Goal: Transaction & Acquisition: Book appointment/travel/reservation

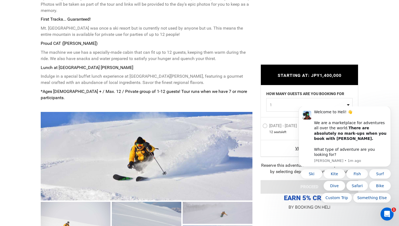
scroll to position [348, 0]
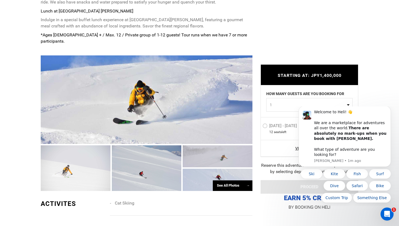
click at [180, 88] on div at bounding box center [147, 99] width 212 height 89
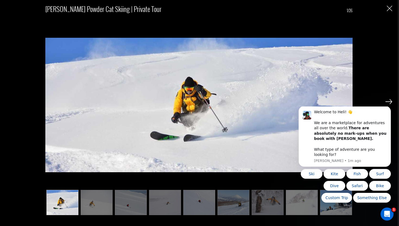
click at [391, 102] on img at bounding box center [389, 101] width 7 height 5
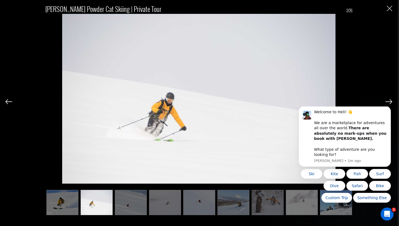
click at [391, 102] on img at bounding box center [389, 101] width 7 height 5
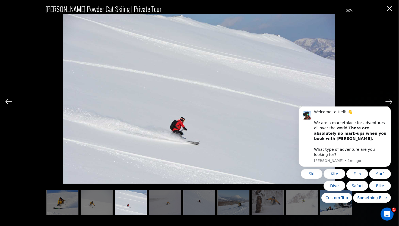
click at [391, 102] on img at bounding box center [389, 101] width 7 height 5
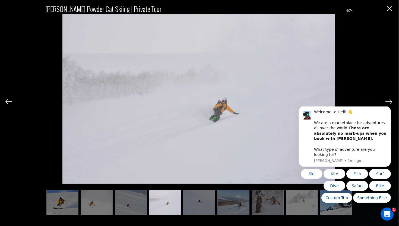
click at [391, 102] on img at bounding box center [389, 101] width 7 height 5
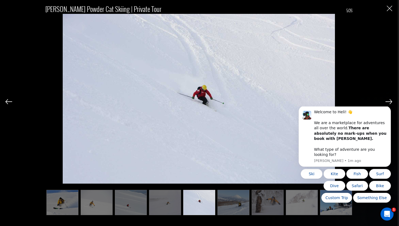
click at [391, 102] on img at bounding box center [389, 101] width 7 height 5
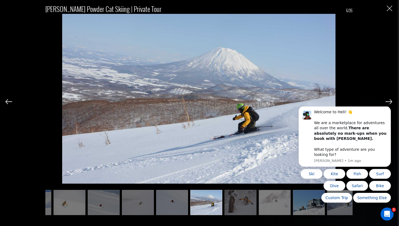
click at [391, 102] on img at bounding box center [389, 101] width 7 height 5
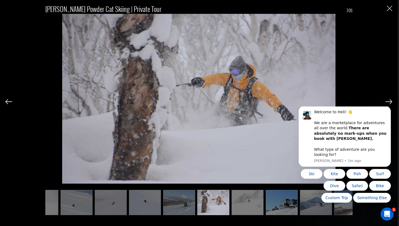
click at [391, 102] on img at bounding box center [389, 101] width 7 height 5
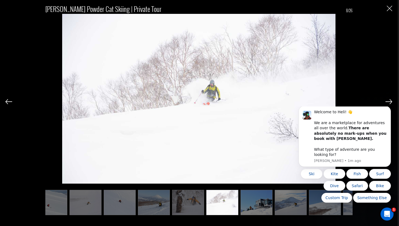
click at [391, 102] on img at bounding box center [389, 101] width 7 height 5
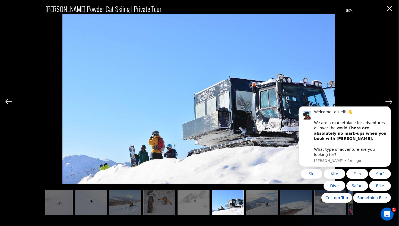
click at [391, 102] on img at bounding box center [389, 101] width 7 height 5
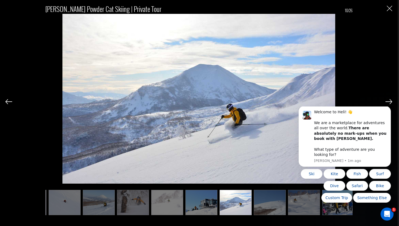
click at [391, 102] on img at bounding box center [389, 101] width 7 height 5
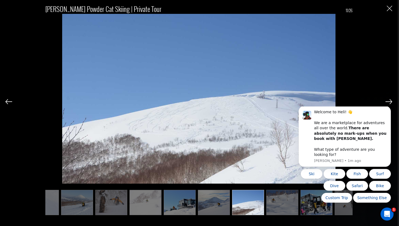
click at [391, 102] on img at bounding box center [389, 101] width 7 height 5
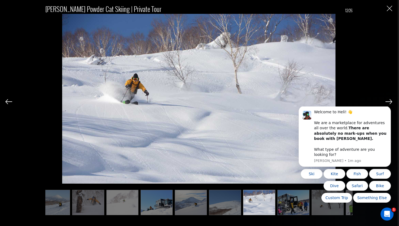
click at [391, 102] on img at bounding box center [389, 101] width 7 height 5
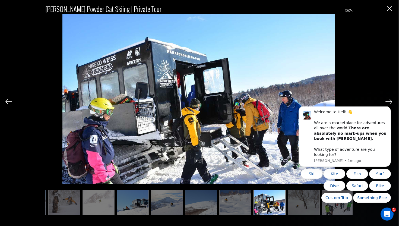
click at [391, 102] on img at bounding box center [389, 101] width 7 height 5
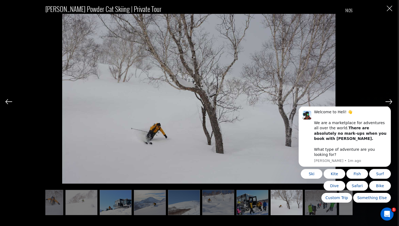
click at [391, 102] on img at bounding box center [389, 101] width 7 height 5
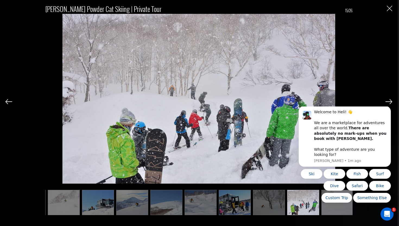
click at [391, 102] on img at bounding box center [389, 101] width 7 height 5
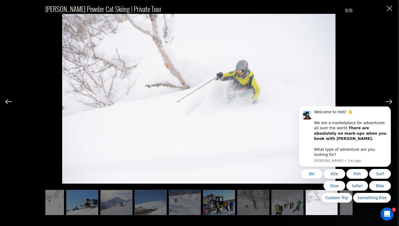
click at [391, 102] on img at bounding box center [389, 101] width 7 height 5
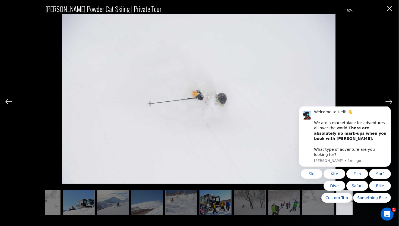
click at [391, 102] on img at bounding box center [389, 101] width 7 height 5
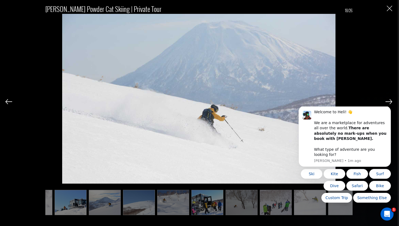
click at [391, 102] on img at bounding box center [389, 101] width 7 height 5
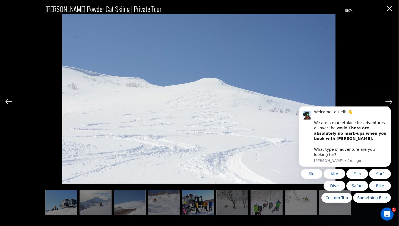
click at [391, 102] on img at bounding box center [389, 101] width 7 height 5
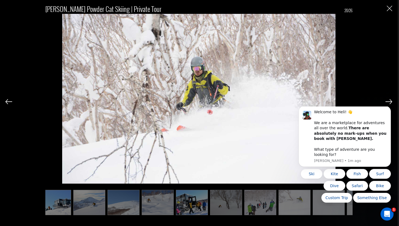
click at [391, 102] on img at bounding box center [389, 101] width 7 height 5
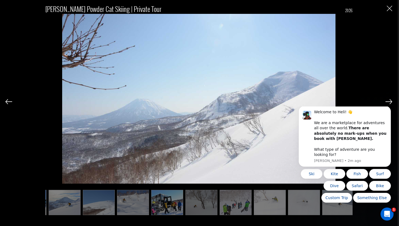
scroll to position [0, 309]
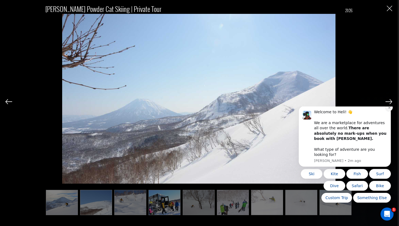
click at [390, 109] on icon "Dismiss notification" at bounding box center [389, 107] width 3 height 3
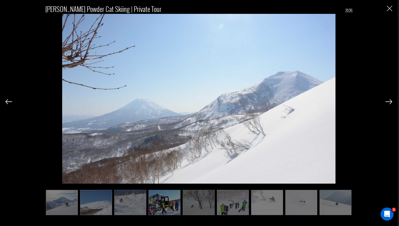
click at [7, 102] on img at bounding box center [8, 101] width 7 height 5
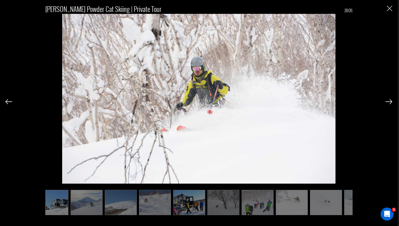
scroll to position [0, 281]
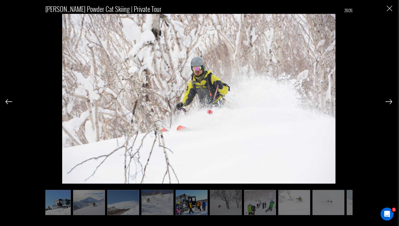
click at [7, 102] on img at bounding box center [8, 101] width 7 height 5
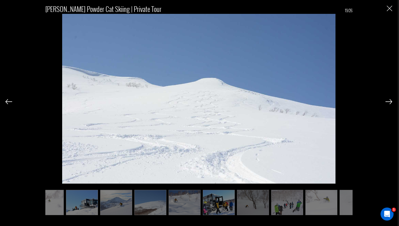
click at [7, 102] on img at bounding box center [8, 101] width 7 height 5
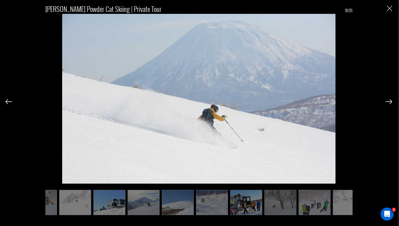
click at [7, 102] on img at bounding box center [8, 101] width 7 height 5
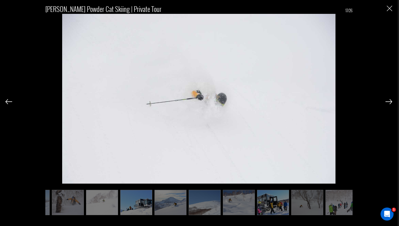
click at [7, 102] on img at bounding box center [8, 101] width 7 height 5
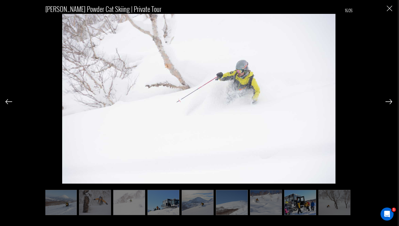
click at [7, 102] on img at bounding box center [8, 101] width 7 height 5
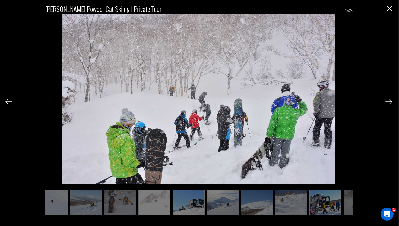
scroll to position [0, 146]
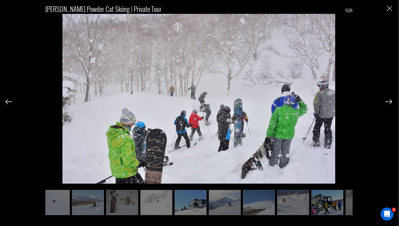
click at [392, 102] on img at bounding box center [389, 101] width 7 height 5
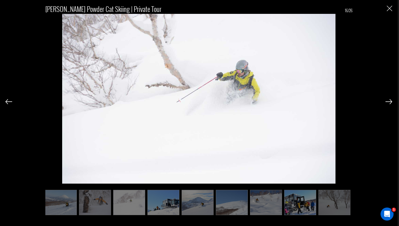
click at [11, 100] on img at bounding box center [8, 101] width 7 height 5
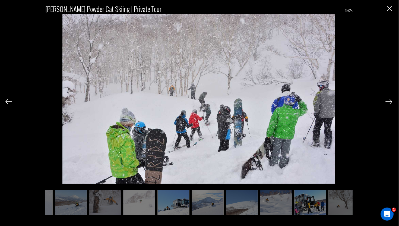
click at [11, 100] on img at bounding box center [8, 101] width 7 height 5
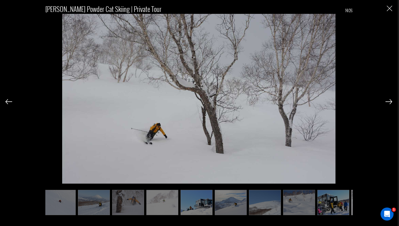
click at [11, 100] on img at bounding box center [8, 101] width 7 height 5
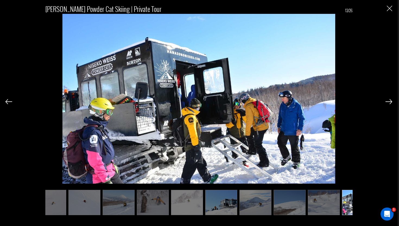
click at [11, 100] on img at bounding box center [8, 101] width 7 height 5
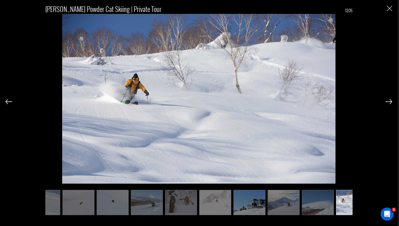
click at [11, 100] on img at bounding box center [8, 101] width 7 height 5
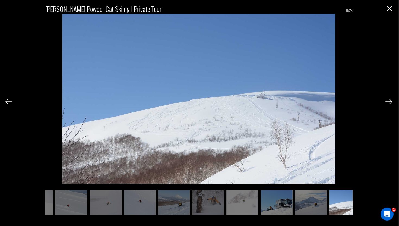
click at [11, 100] on img at bounding box center [8, 101] width 7 height 5
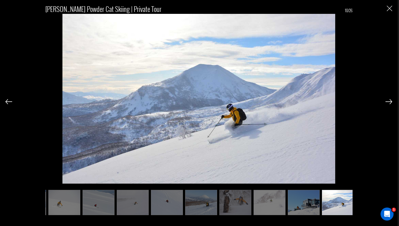
click at [11, 100] on img at bounding box center [8, 101] width 7 height 5
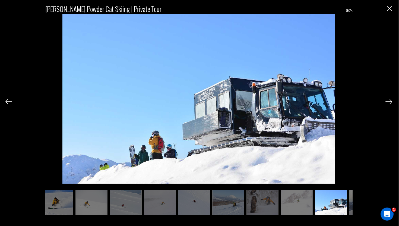
click at [11, 100] on img at bounding box center [8, 101] width 7 height 5
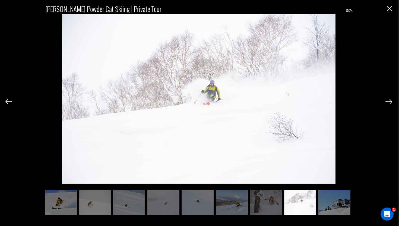
scroll to position [0, 0]
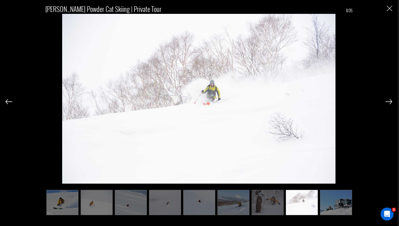
click at [11, 100] on img at bounding box center [8, 101] width 7 height 5
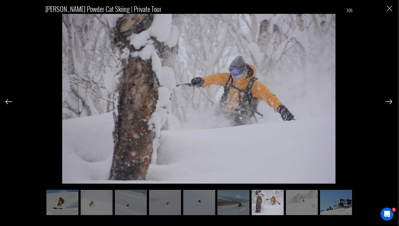
click at [11, 100] on img at bounding box center [8, 101] width 7 height 5
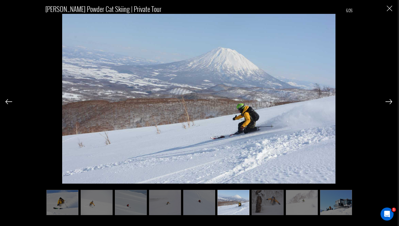
click at [11, 100] on img at bounding box center [8, 101] width 7 height 5
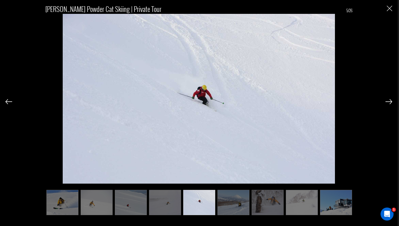
click at [392, 101] on img at bounding box center [389, 101] width 7 height 5
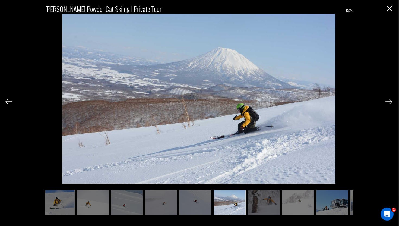
click at [392, 101] on img at bounding box center [389, 101] width 7 height 5
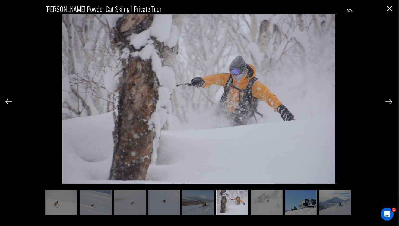
scroll to position [0, 36]
click at [391, 105] on div at bounding box center [389, 101] width 7 height 9
click at [390, 102] on img at bounding box center [389, 101] width 7 height 5
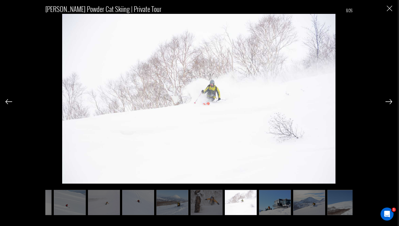
scroll to position [0, 63]
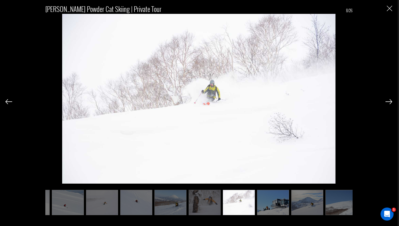
click at [390, 7] on img "Close" at bounding box center [389, 8] width 5 height 5
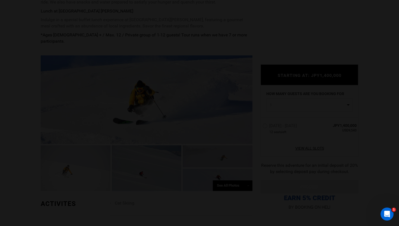
scroll to position [0, 0]
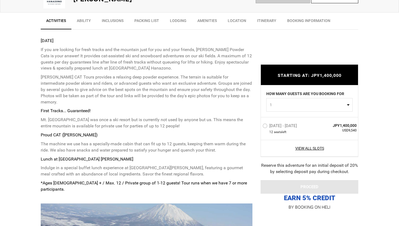
scroll to position [343, 0]
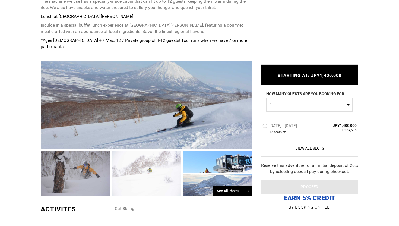
click at [176, 115] on div at bounding box center [147, 105] width 212 height 89
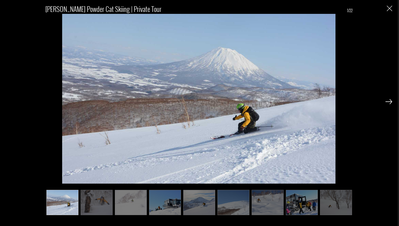
click at [390, 101] on img at bounding box center [389, 101] width 7 height 5
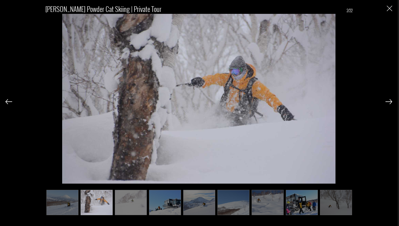
click at [390, 101] on img at bounding box center [389, 101] width 7 height 5
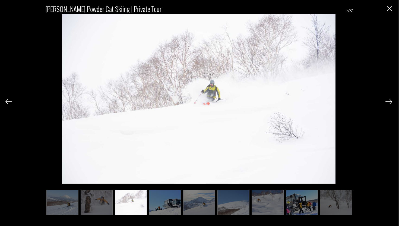
click at [390, 101] on img at bounding box center [389, 101] width 7 height 5
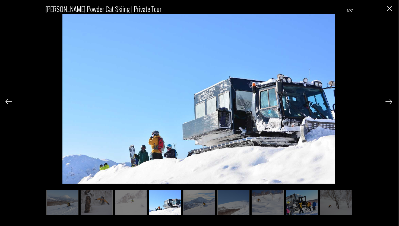
click at [390, 101] on img at bounding box center [389, 101] width 7 height 5
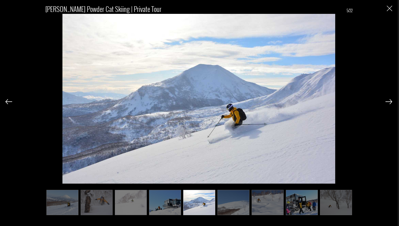
click at [390, 101] on img at bounding box center [389, 101] width 7 height 5
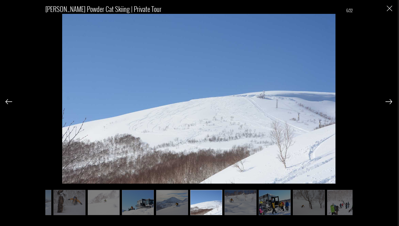
click at [390, 101] on img at bounding box center [389, 101] width 7 height 5
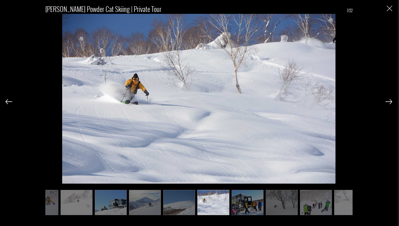
click at [390, 101] on img at bounding box center [389, 101] width 7 height 5
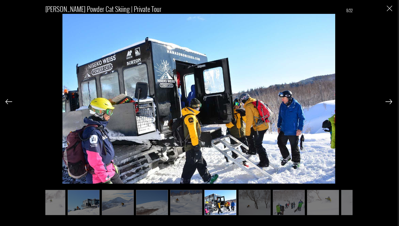
click at [390, 101] on img at bounding box center [389, 101] width 7 height 5
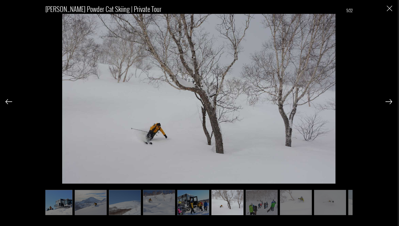
click at [390, 101] on img at bounding box center [389, 101] width 7 height 5
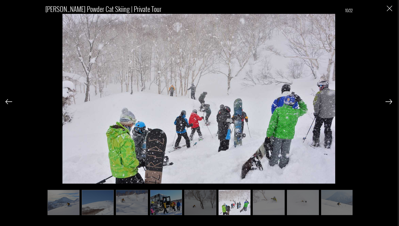
click at [390, 101] on img at bounding box center [389, 101] width 7 height 5
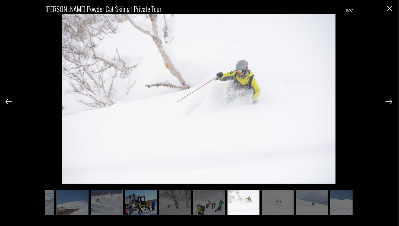
click at [390, 101] on img at bounding box center [389, 101] width 7 height 5
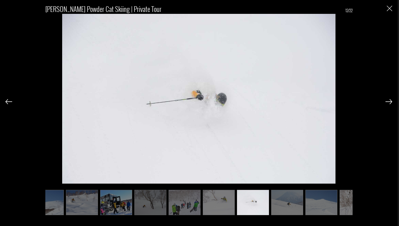
click at [390, 101] on img at bounding box center [389, 101] width 7 height 5
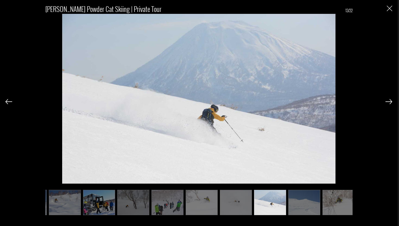
click at [390, 101] on img at bounding box center [389, 101] width 7 height 5
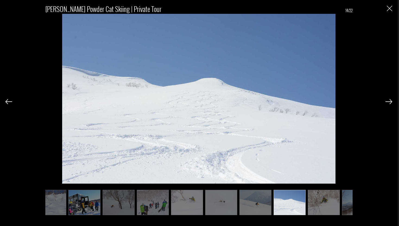
click at [390, 101] on img at bounding box center [389, 101] width 7 height 5
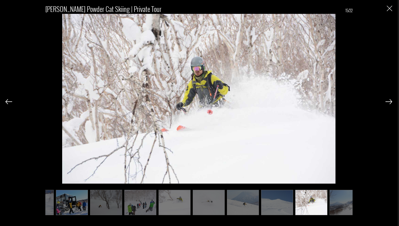
click at [390, 101] on img at bounding box center [389, 101] width 7 height 5
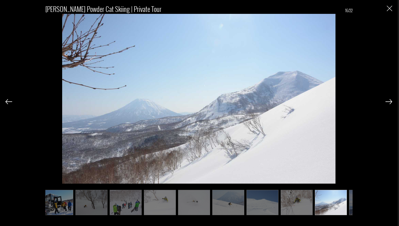
click at [390, 101] on img at bounding box center [389, 101] width 7 height 5
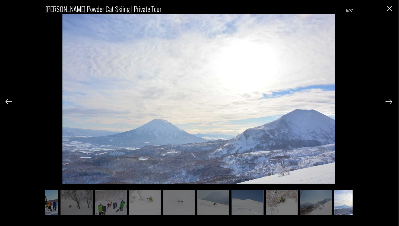
click at [390, 101] on img at bounding box center [389, 101] width 7 height 5
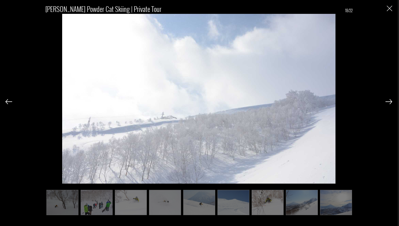
click at [390, 101] on img at bounding box center [389, 101] width 7 height 5
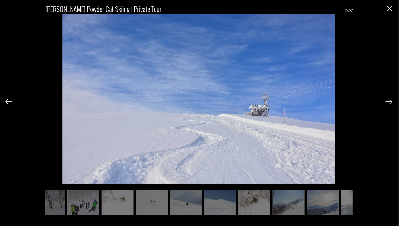
click at [390, 101] on img at bounding box center [389, 101] width 7 height 5
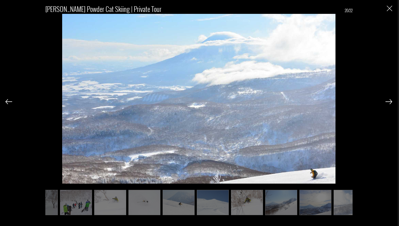
click at [390, 101] on img at bounding box center [389, 101] width 7 height 5
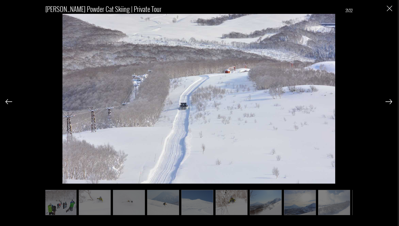
click at [390, 101] on img at bounding box center [389, 101] width 7 height 5
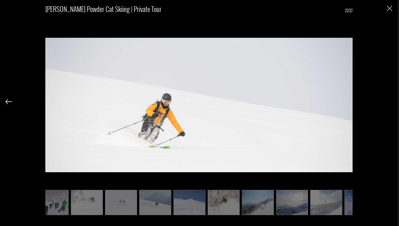
click at [390, 101] on div "Weiss Powder Cat Skiing | Private Tour 22/22" at bounding box center [198, 107] width 387 height 215
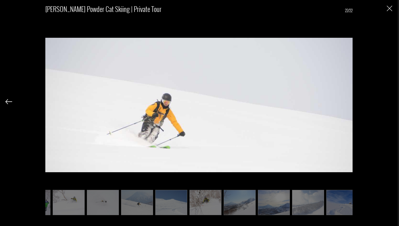
scroll to position [0, 337]
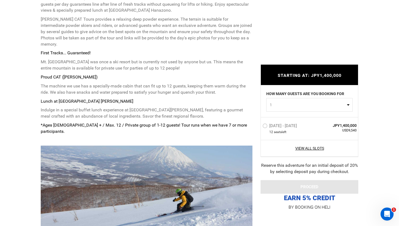
scroll to position [283, 0]
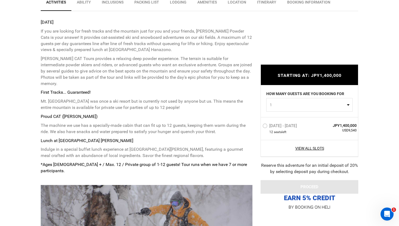
scroll to position [355, 0]
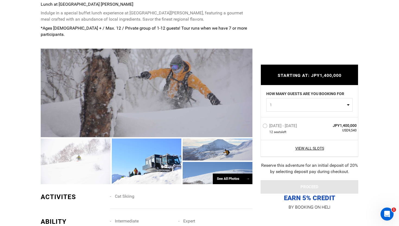
click at [148, 84] on div at bounding box center [147, 93] width 212 height 89
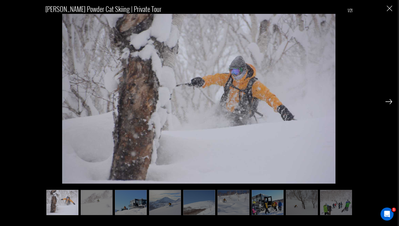
click at [390, 101] on img at bounding box center [389, 101] width 7 height 5
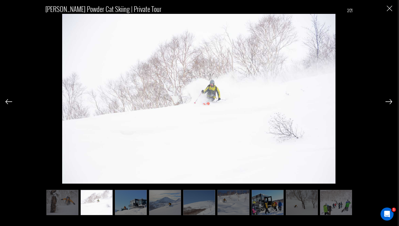
click at [390, 101] on img at bounding box center [389, 101] width 7 height 5
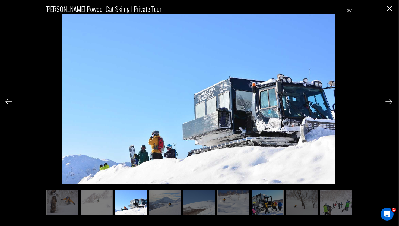
click at [390, 101] on img at bounding box center [389, 101] width 7 height 5
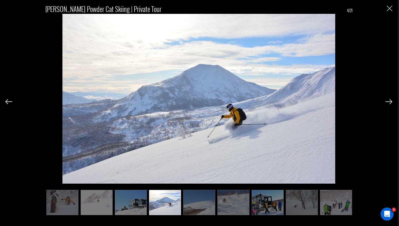
click at [390, 101] on img at bounding box center [389, 101] width 7 height 5
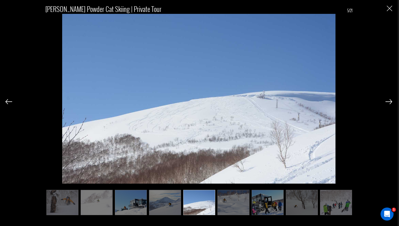
click at [390, 101] on img at bounding box center [389, 101] width 7 height 5
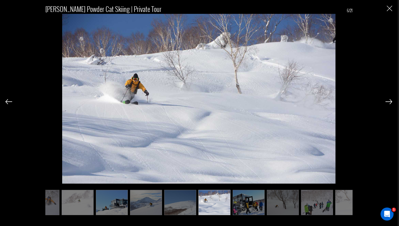
click at [390, 101] on img at bounding box center [389, 101] width 7 height 5
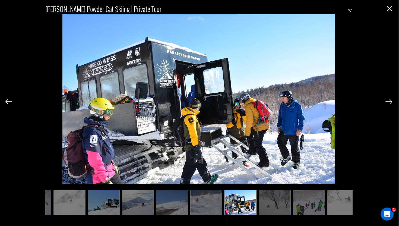
click at [390, 101] on img at bounding box center [389, 101] width 7 height 5
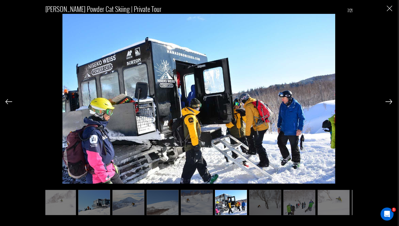
click at [390, 101] on img at bounding box center [389, 101] width 7 height 5
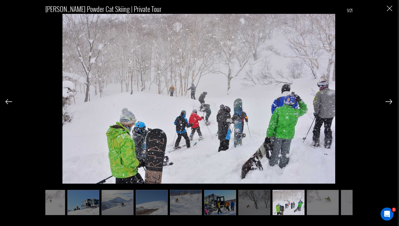
click at [390, 101] on img at bounding box center [389, 101] width 7 height 5
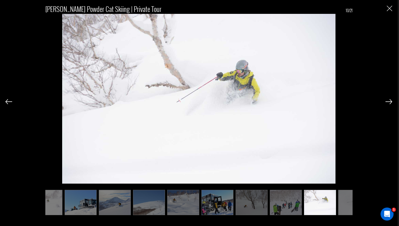
click at [390, 101] on img at bounding box center [389, 101] width 7 height 5
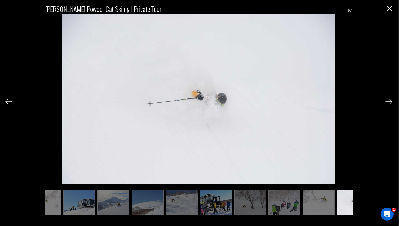
click at [390, 101] on img at bounding box center [389, 101] width 7 height 5
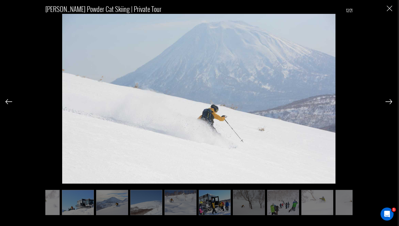
click at [390, 101] on img at bounding box center [389, 101] width 7 height 5
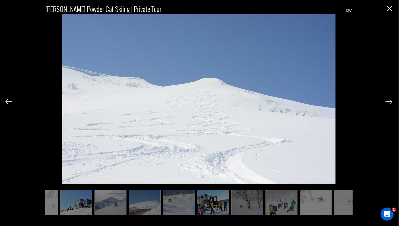
click at [390, 101] on img at bounding box center [389, 101] width 7 height 5
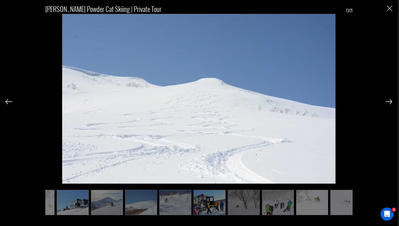
click at [390, 101] on img at bounding box center [389, 101] width 7 height 5
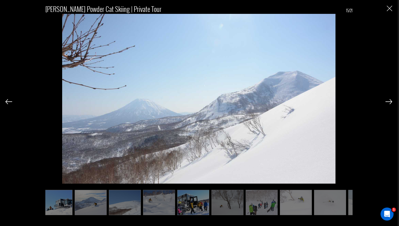
click at [389, 9] on img "Close" at bounding box center [389, 8] width 5 height 5
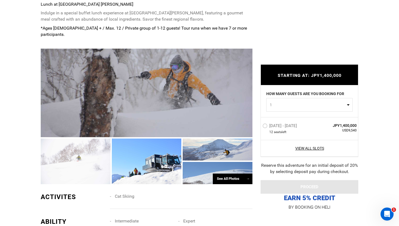
scroll to position [0, 0]
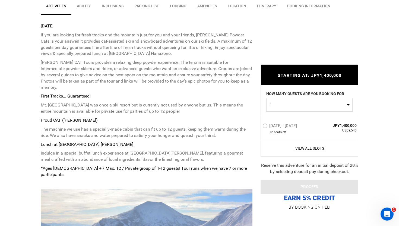
scroll to position [225, 0]
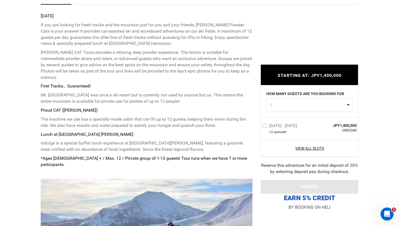
click at [310, 109] on button "1" at bounding box center [309, 105] width 86 height 14
click at [277, 146] on link "12" at bounding box center [310, 149] width 86 height 10
click at [301, 104] on span "12" at bounding box center [308, 104] width 76 height 5
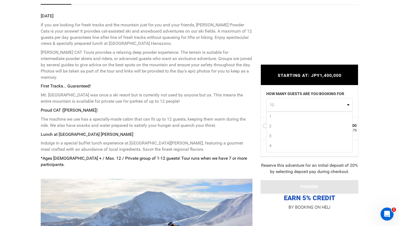
click at [280, 115] on link "1" at bounding box center [310, 116] width 86 height 10
click at [296, 106] on span "1" at bounding box center [308, 104] width 76 height 5
click at [279, 149] on link "12" at bounding box center [310, 148] width 86 height 10
click at [298, 102] on span "12" at bounding box center [308, 104] width 76 height 5
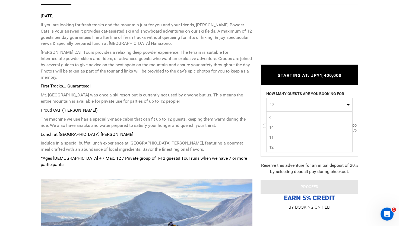
scroll to position [0, 0]
click at [280, 118] on link "1" at bounding box center [310, 116] width 86 height 10
select select "1"
click at [257, 89] on div "STARTING AT: JPY1,400,000 STARTING AT: JPY1,400,000 HOW MANY GUESTS ARE YOU BOO…" at bounding box center [306, 133] width 106 height 155
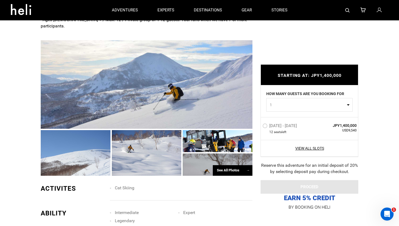
scroll to position [358, 0]
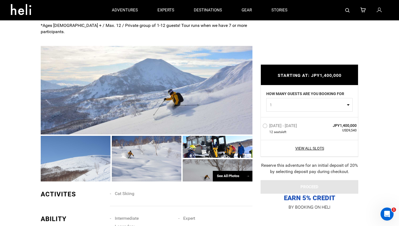
click at [131, 54] on div at bounding box center [147, 90] width 212 height 89
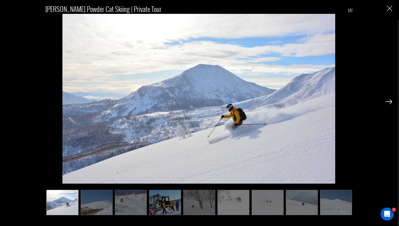
click at [389, 102] on img at bounding box center [389, 101] width 7 height 5
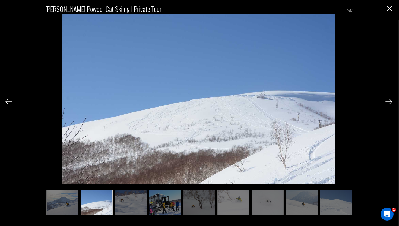
click at [389, 102] on img at bounding box center [389, 101] width 7 height 5
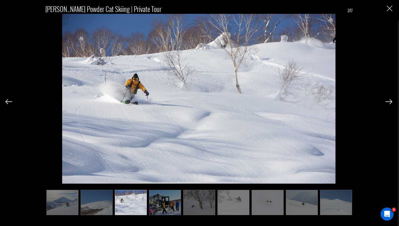
click at [389, 102] on img at bounding box center [389, 101] width 7 height 5
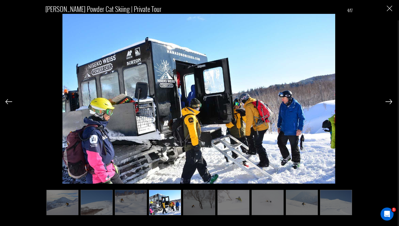
click at [389, 102] on img at bounding box center [389, 101] width 7 height 5
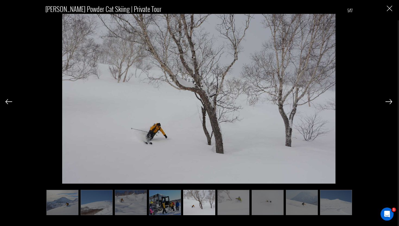
click at [389, 102] on img at bounding box center [389, 101] width 7 height 5
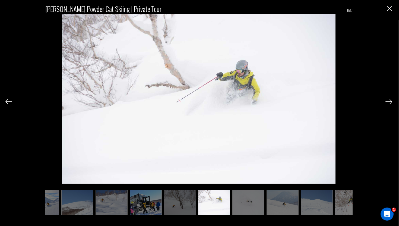
click at [389, 102] on img at bounding box center [389, 101] width 7 height 5
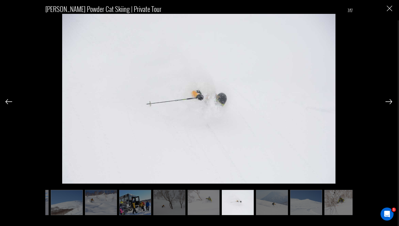
click at [389, 102] on img at bounding box center [389, 101] width 7 height 5
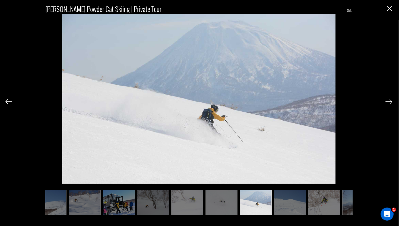
click at [389, 102] on img at bounding box center [389, 101] width 7 height 5
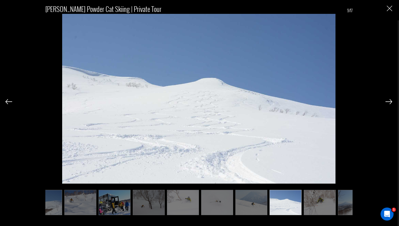
click at [389, 102] on img at bounding box center [389, 101] width 7 height 5
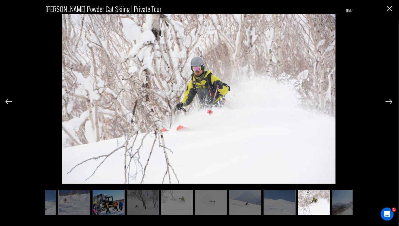
click at [389, 102] on img at bounding box center [389, 101] width 7 height 5
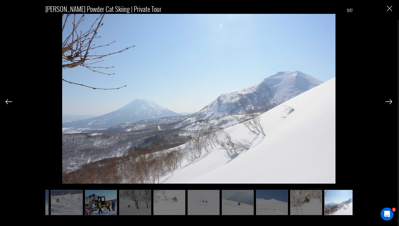
click at [389, 102] on img at bounding box center [389, 101] width 7 height 5
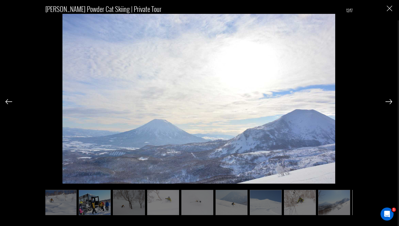
click at [389, 102] on img at bounding box center [389, 101] width 7 height 5
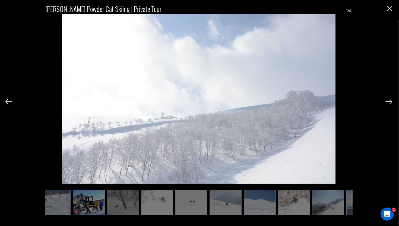
click at [389, 102] on img at bounding box center [389, 101] width 7 height 5
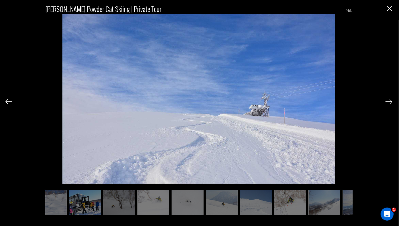
click at [389, 102] on img at bounding box center [389, 101] width 7 height 5
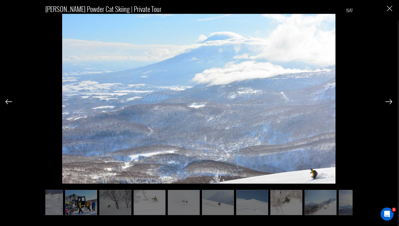
click at [389, 102] on img at bounding box center [389, 101] width 7 height 5
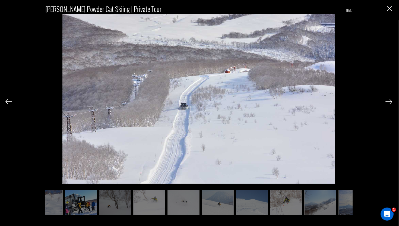
click at [389, 102] on img at bounding box center [389, 101] width 7 height 5
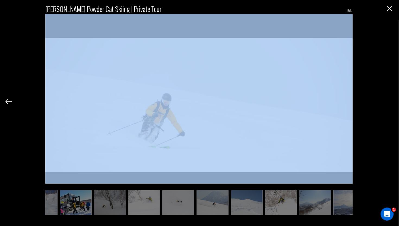
click at [389, 102] on div "Weiss Powder Cat Skiing | Private Tour 17/17" at bounding box center [198, 107] width 387 height 215
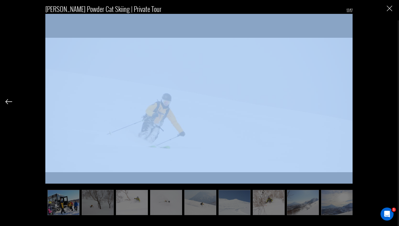
click at [376, 39] on div "Weiss Powder Cat Skiing | Private Tour 17/17" at bounding box center [198, 107] width 387 height 215
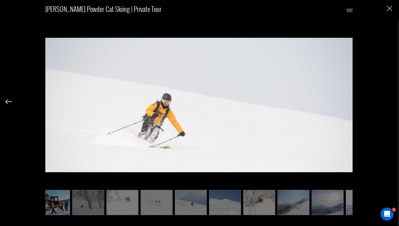
scroll to position [0, 111]
click at [388, 8] on img "Close" at bounding box center [389, 8] width 5 height 5
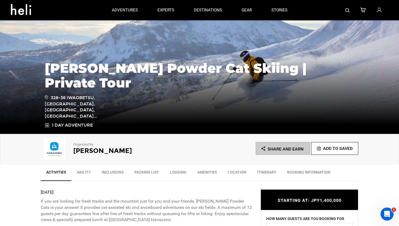
scroll to position [37, 0]
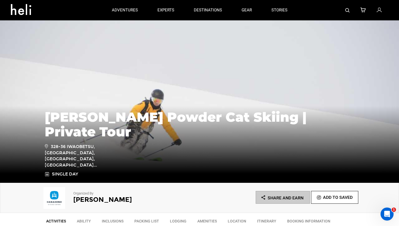
click at [174, 115] on div "Weiss Powder Cat Skiing | Private Tour 328-36 Iwaobetsu, Kutchan, Abuta Distric…" at bounding box center [199, 141] width 399 height 81
click at [70, 122] on div "Weiss Powder Cat Skiing | Private Tour 328-36 Iwaobetsu, Kutchan, Abuta Distric…" at bounding box center [199, 141] width 399 height 81
click at [39, 133] on div "Weiss Powder Cat Skiing | Private Tour 328-36 Iwaobetsu, Kutchan, Abuta Distric…" at bounding box center [199, 141] width 399 height 81
click at [55, 104] on div "Weiss Powder Cat Skiing | Private Tour 328-36 Iwaobetsu, Kutchan, Abuta Distric…" at bounding box center [199, 141] width 399 height 81
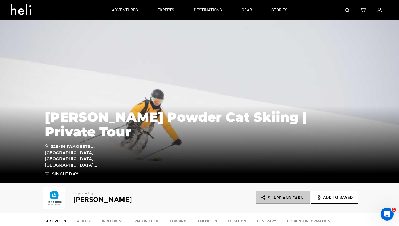
scroll to position [132, 0]
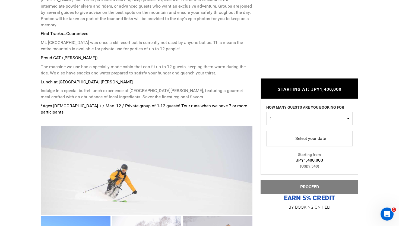
scroll to position [291, 0]
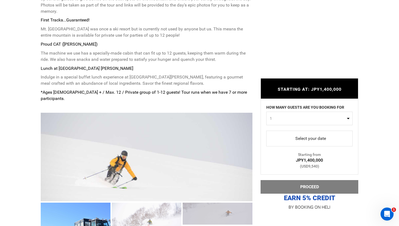
click at [109, 143] on div at bounding box center [147, 157] width 212 height 89
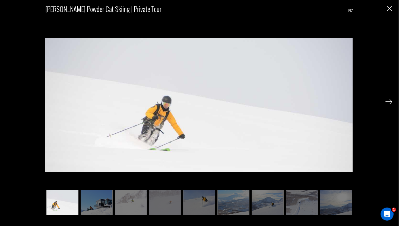
click at [390, 102] on img at bounding box center [389, 101] width 7 height 5
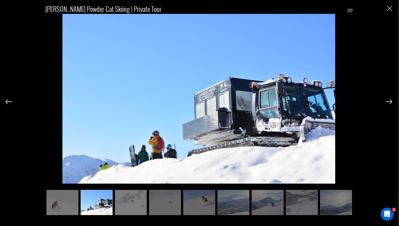
click at [390, 102] on img at bounding box center [389, 101] width 7 height 5
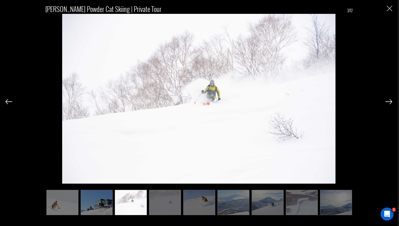
click at [390, 102] on img at bounding box center [389, 101] width 7 height 5
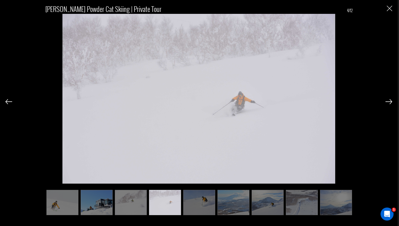
click at [390, 102] on img at bounding box center [389, 101] width 7 height 5
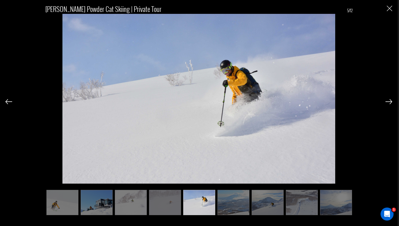
click at [390, 102] on img at bounding box center [389, 101] width 7 height 5
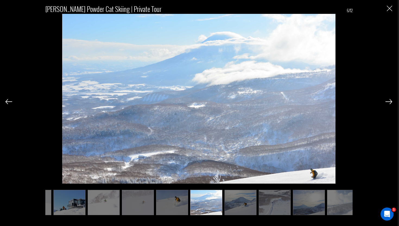
click at [390, 102] on img at bounding box center [389, 101] width 7 height 5
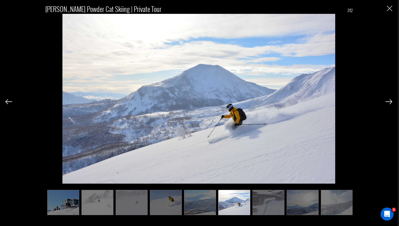
click at [390, 102] on img at bounding box center [389, 101] width 7 height 5
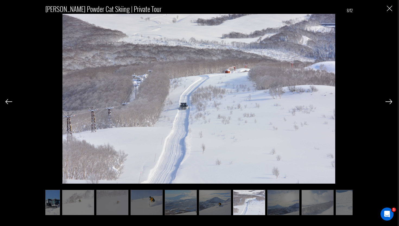
click at [390, 102] on img at bounding box center [389, 101] width 7 height 5
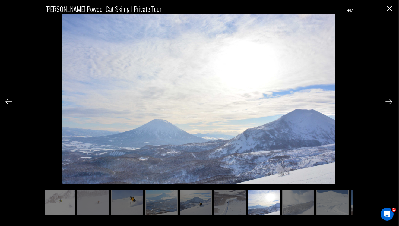
click at [390, 102] on img at bounding box center [389, 101] width 7 height 5
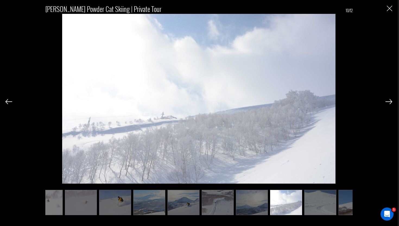
click at [390, 102] on img at bounding box center [389, 101] width 7 height 5
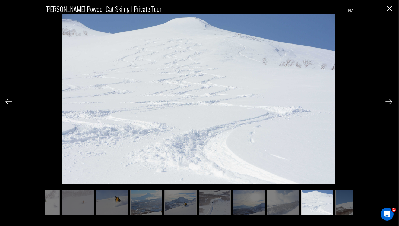
click at [390, 102] on img at bounding box center [389, 101] width 7 height 5
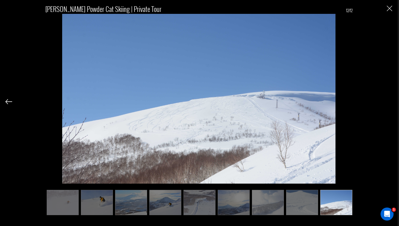
scroll to position [0, 103]
click at [390, 102] on div "Weiss Powder Cat Skiing | Private Tour 12/12" at bounding box center [198, 107] width 387 height 215
click at [389, 6] on img "Close" at bounding box center [389, 8] width 5 height 5
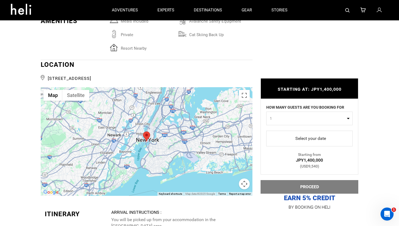
scroll to position [1090, 0]
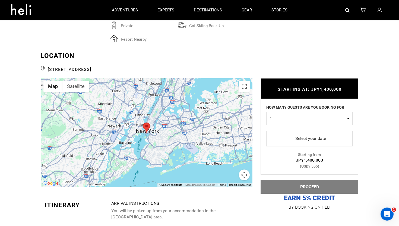
scroll to position [1092, 0]
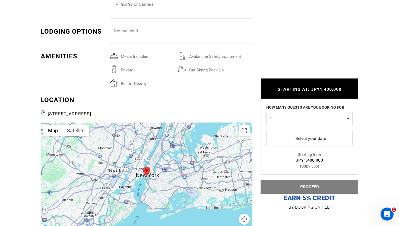
scroll to position [1061, 0]
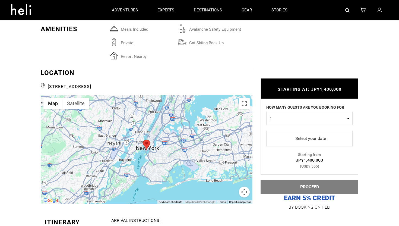
scroll to position [1080, 0]
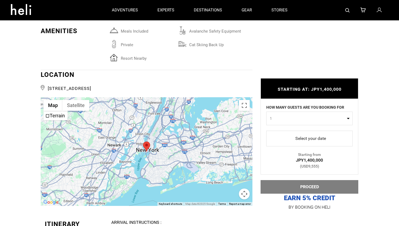
click at [87, 84] on span "[STREET_ADDRESS]" at bounding box center [147, 88] width 212 height 8
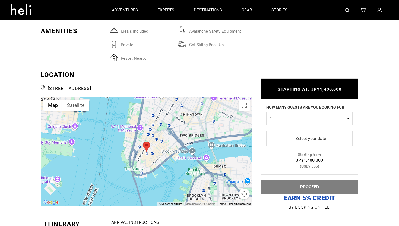
click at [87, 84] on span "[STREET_ADDRESS]" at bounding box center [147, 88] width 212 height 8
